Goal: Information Seeking & Learning: Learn about a topic

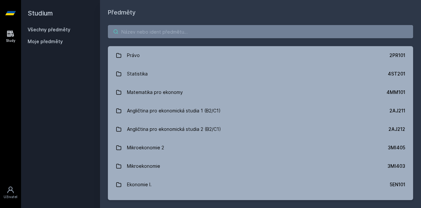
click at [203, 37] on input "search" at bounding box center [261, 31] width 306 height 13
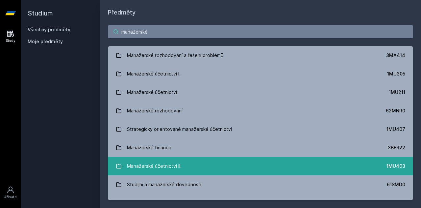
type input "manažerské"
click at [175, 167] on div "Manažerské účetnictví II." at bounding box center [154, 165] width 55 height 13
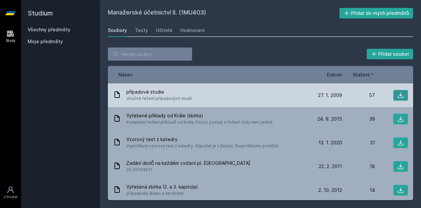
click at [401, 94] on icon at bounding box center [401, 95] width 7 height 7
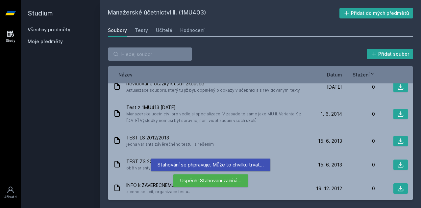
scroll to position [151, 0]
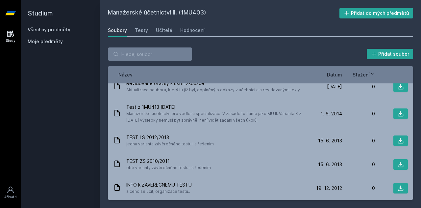
click at [331, 73] on span "Datum" at bounding box center [334, 74] width 15 height 7
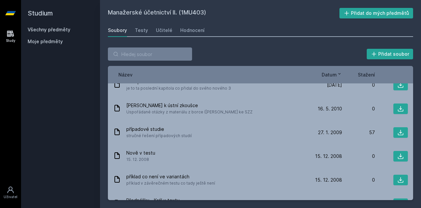
scroll to position [332, 0]
click at [198, 29] on div "Hodnocení" at bounding box center [192, 30] width 24 height 7
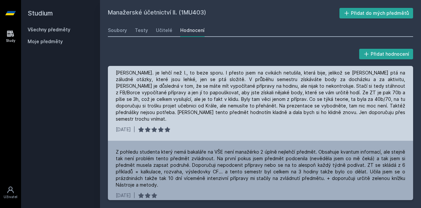
scroll to position [2, 0]
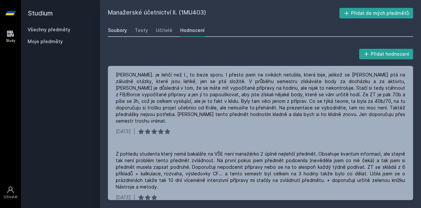
click at [117, 33] on div "Soubory" at bounding box center [117, 30] width 19 height 7
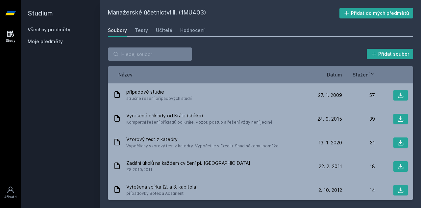
click at [333, 71] on span "Datum" at bounding box center [334, 74] width 15 height 7
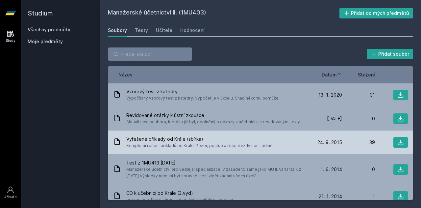
scroll to position [1, 0]
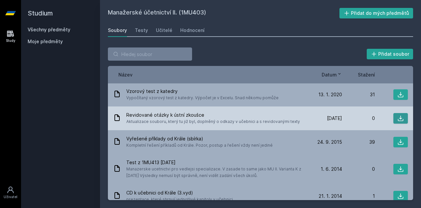
click at [399, 114] on button at bounding box center [401, 118] width 14 height 11
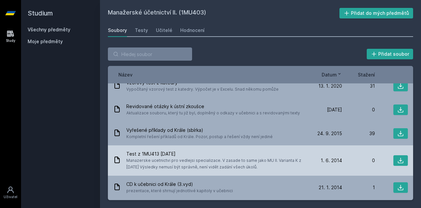
scroll to position [0, 0]
